Goal: Transaction & Acquisition: Purchase product/service

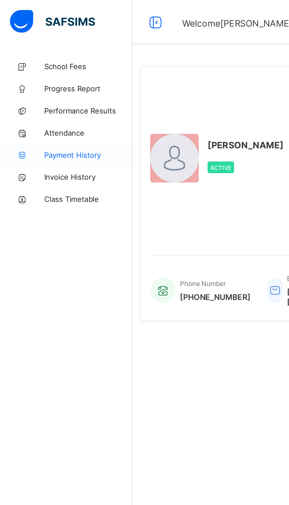
click at [53, 82] on span "Payment History" at bounding box center [47, 82] width 47 height 5
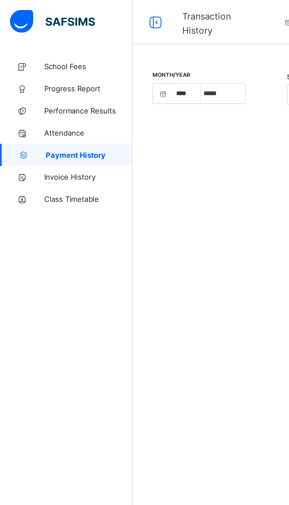
select select "****"
select select "*"
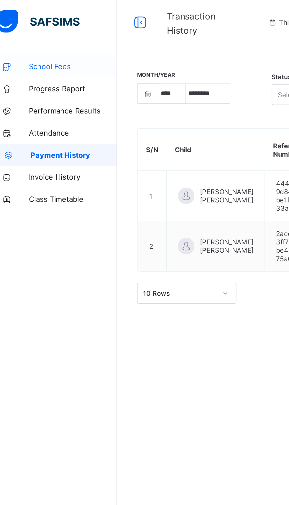
click at [44, 36] on span "School Fees" at bounding box center [47, 35] width 47 height 5
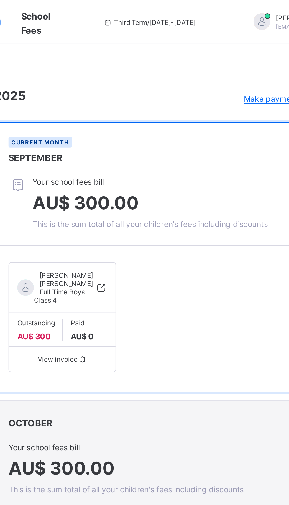
click at [125, 190] on span "View invoice" at bounding box center [119, 192] width 48 height 4
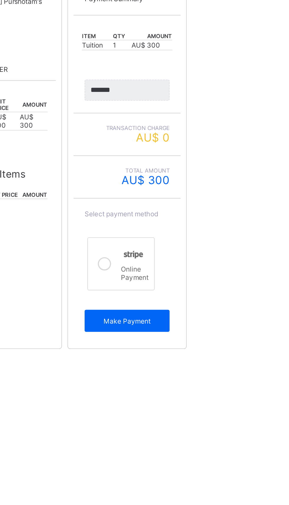
click at [167, 251] on div at bounding box center [168, 245] width 12 height 19
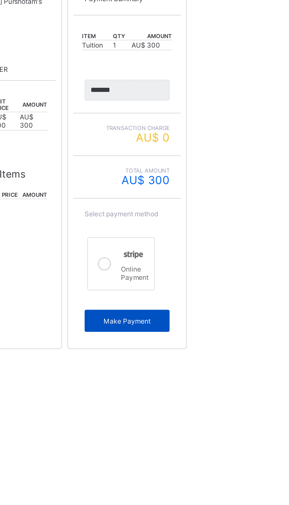
click at [189, 275] on span "Make Payment" at bounding box center [180, 276] width 37 height 4
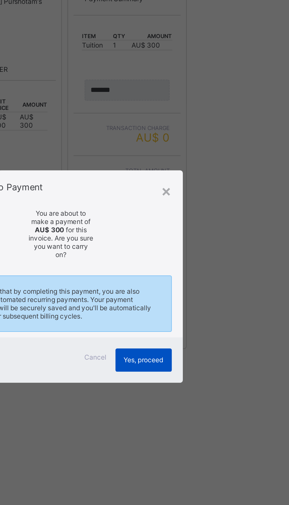
click at [204, 303] on div "Yes, proceed" at bounding box center [189, 297] width 30 height 12
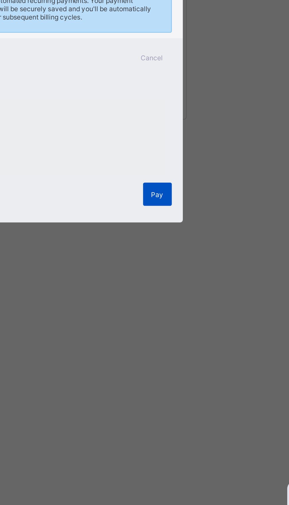
click at [204, 337] on div "Pay" at bounding box center [196, 331] width 15 height 12
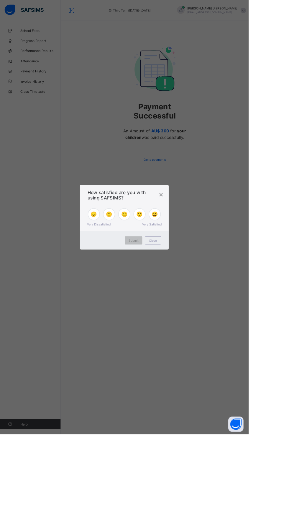
click at [207, 434] on div "× How satisfied are you with using SAFSIMS? 😞 🙁 😐 🙂 😄 Very Dissatisfied Very Sa…" at bounding box center [144, 252] width 289 height 505
